Goal: Check status: Check status

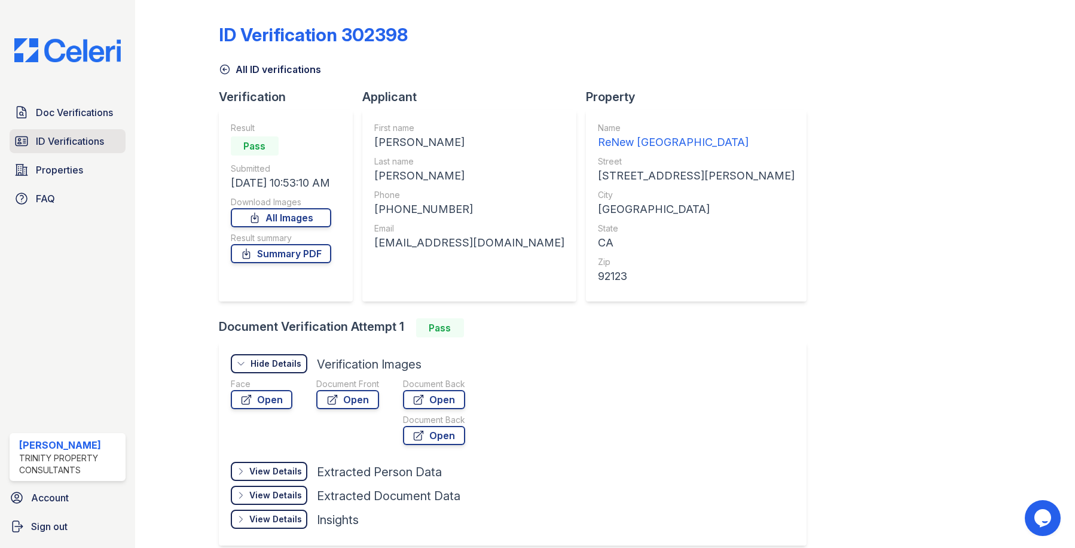
click at [69, 140] on span "ID Verifications" at bounding box center [70, 141] width 68 height 14
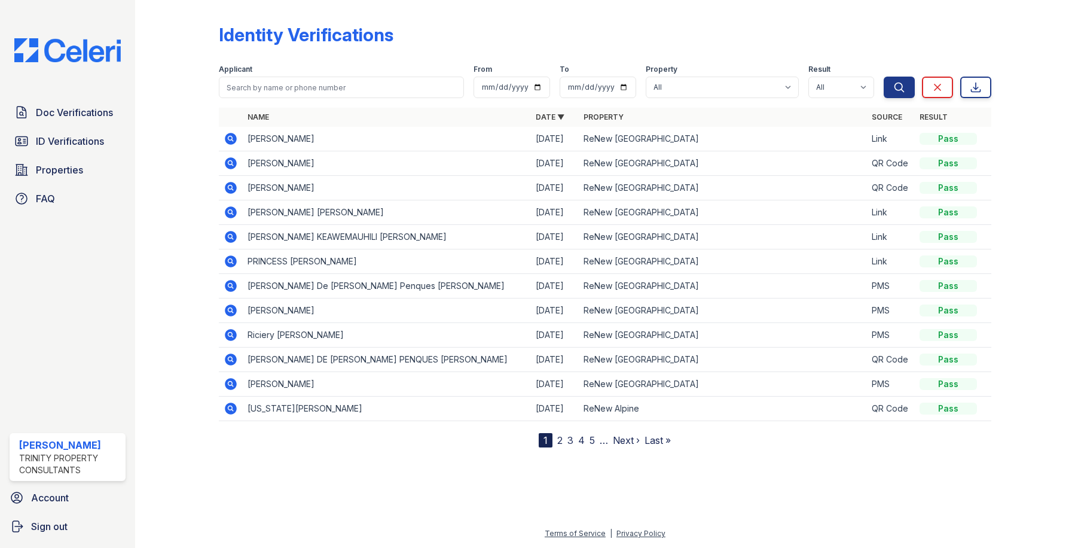
click at [228, 141] on icon at bounding box center [231, 139] width 12 height 12
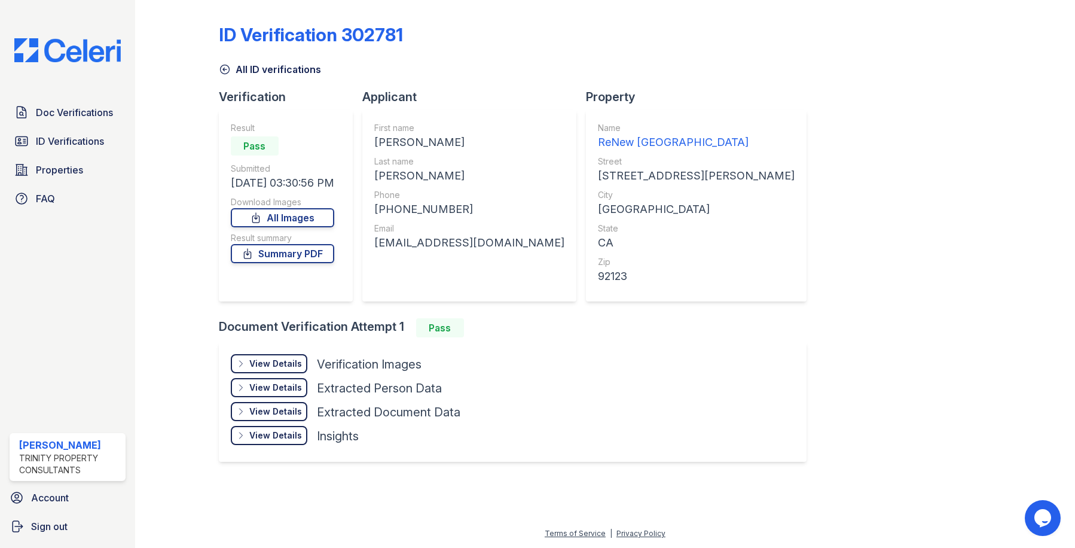
click at [291, 366] on div "View Details" at bounding box center [275, 364] width 53 height 12
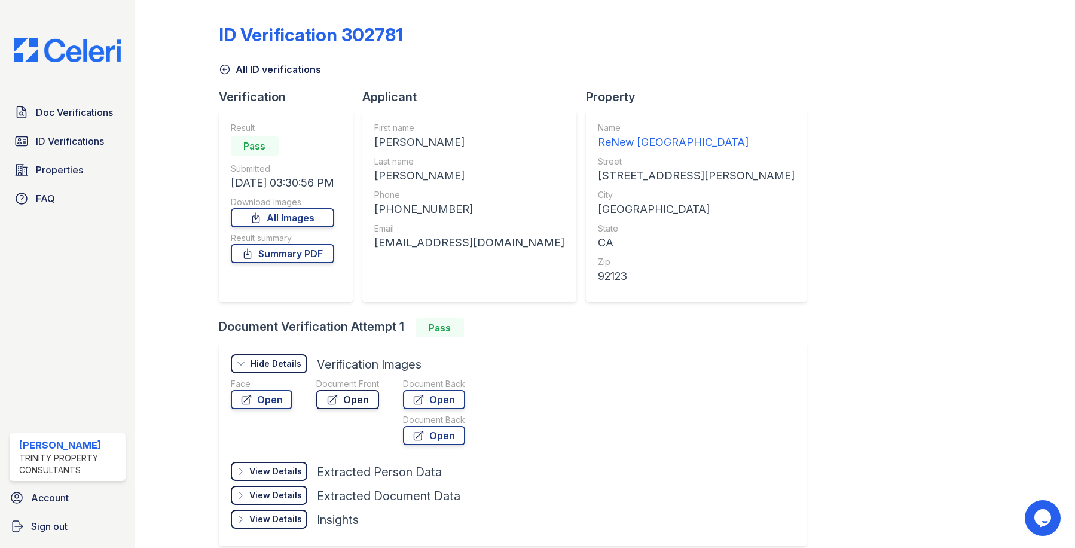
click at [338, 403] on link "Open" at bounding box center [347, 399] width 63 height 19
click at [330, 398] on icon at bounding box center [333, 400] width 12 height 12
click at [257, 396] on link "Open" at bounding box center [262, 399] width 62 height 19
click at [226, 65] on icon at bounding box center [224, 69] width 9 height 9
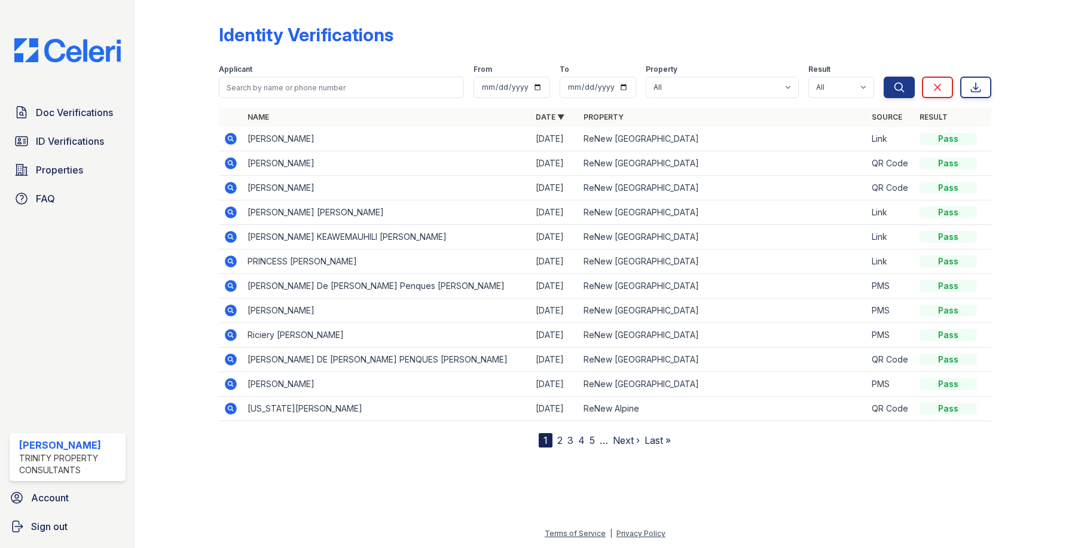
click at [230, 188] on icon at bounding box center [229, 186] width 3 height 3
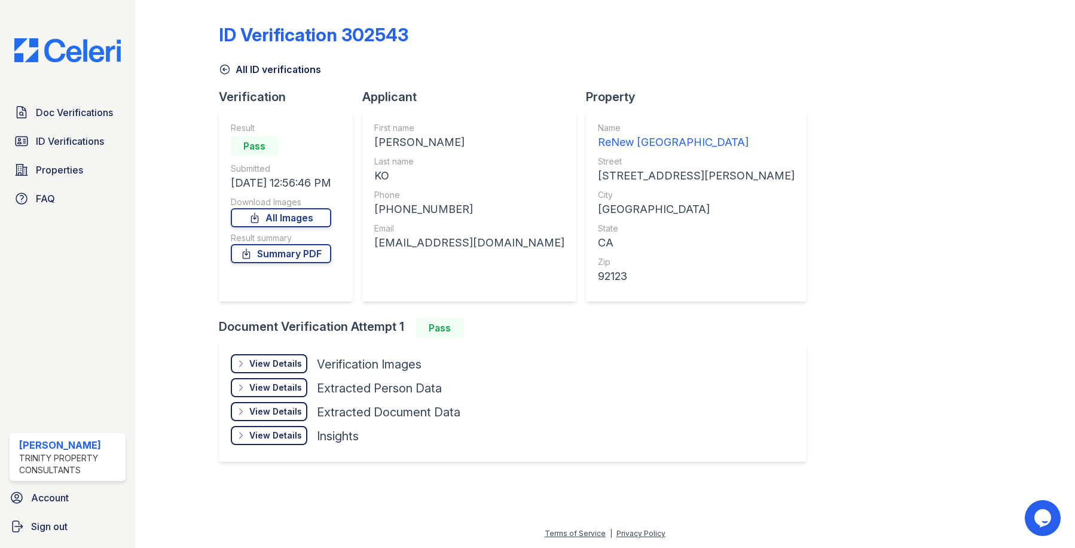
click at [273, 362] on div "View Details" at bounding box center [275, 364] width 53 height 12
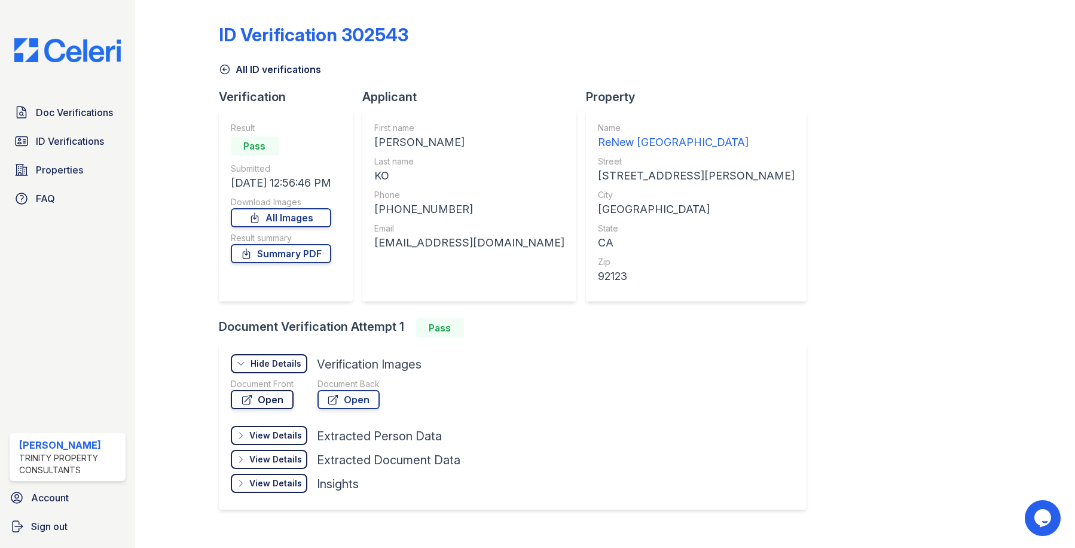
click at [284, 394] on link "Open" at bounding box center [262, 399] width 63 height 19
click at [224, 71] on icon at bounding box center [224, 69] width 9 height 9
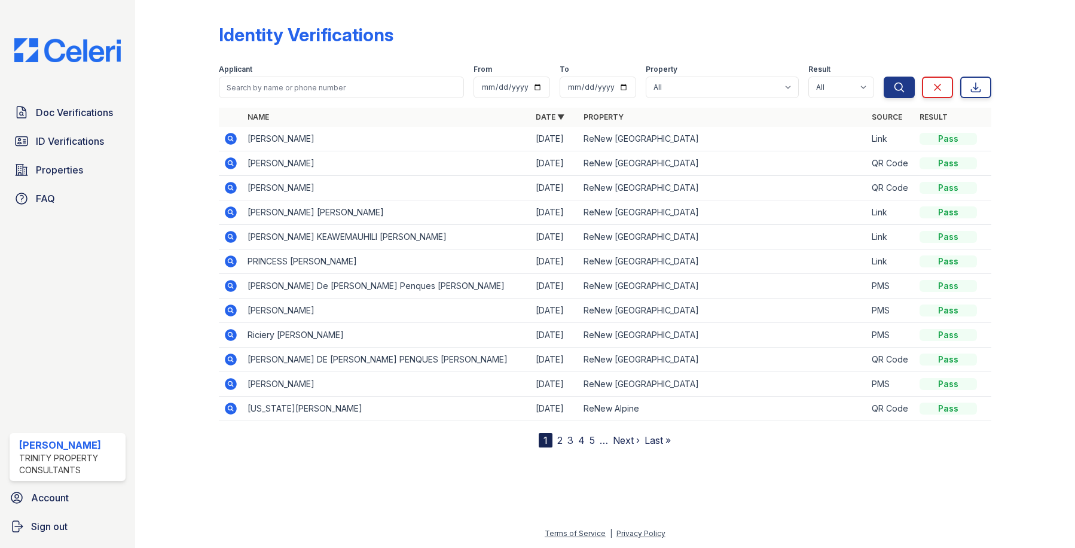
click at [230, 261] on icon at bounding box center [229, 260] width 3 height 3
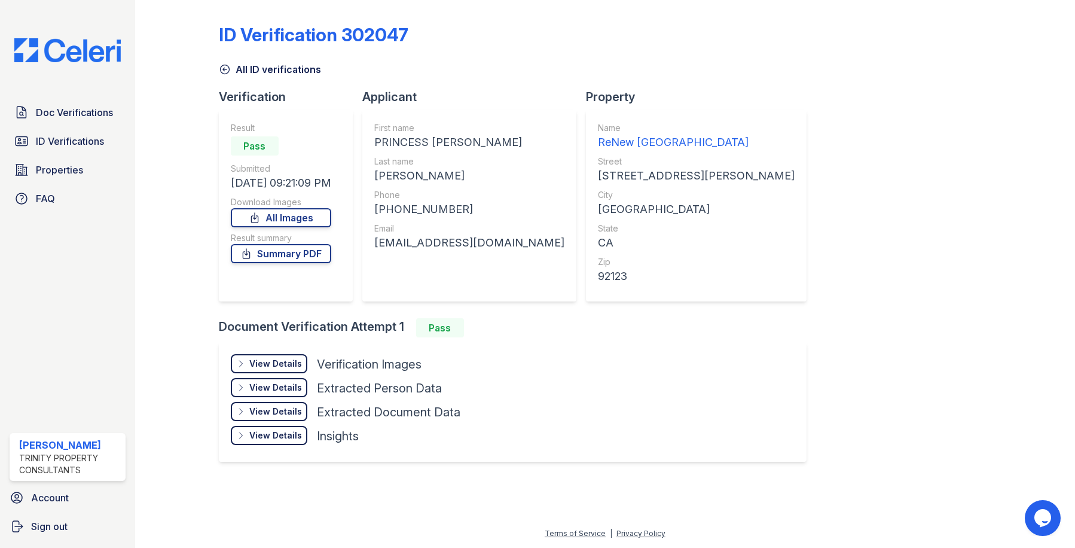
click at [288, 361] on div "View Details" at bounding box center [275, 364] width 53 height 12
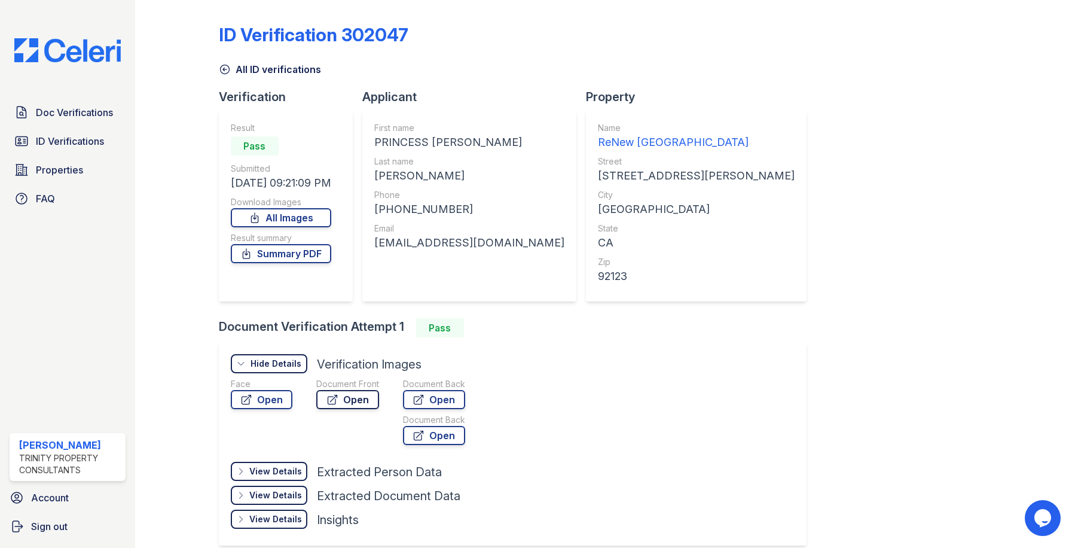
click at [354, 401] on link "Open" at bounding box center [347, 399] width 63 height 19
click at [281, 396] on link "Open" at bounding box center [262, 399] width 62 height 19
click at [850, 255] on div "ID Verification 302047 All ID verifications Verification Result Pass Submitted …" at bounding box center [605, 283] width 773 height 557
click at [226, 69] on icon at bounding box center [225, 69] width 12 height 12
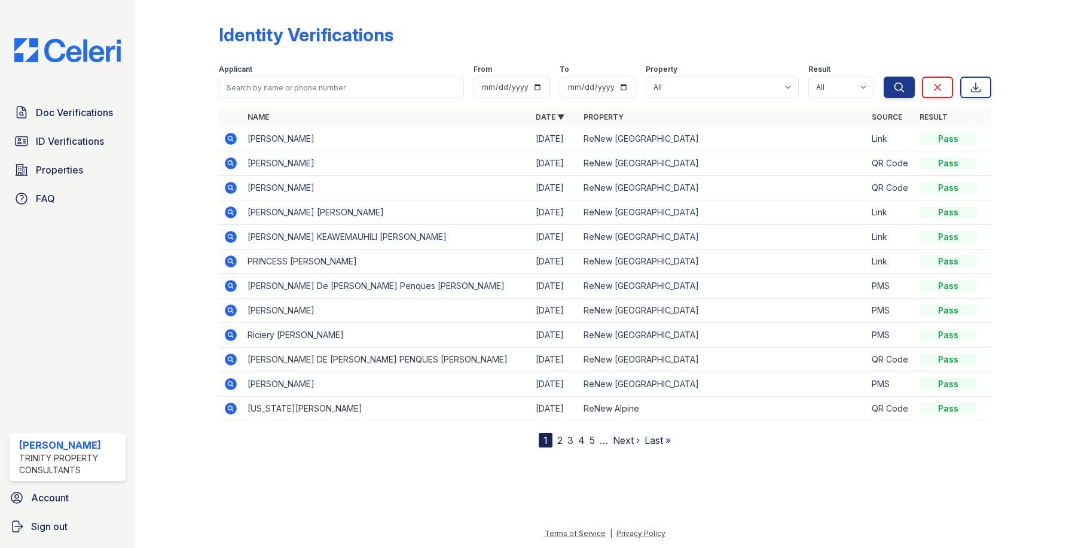
click at [568, 27] on div "Identity Verifications" at bounding box center [605, 39] width 773 height 31
